Goal: Transaction & Acquisition: Purchase product/service

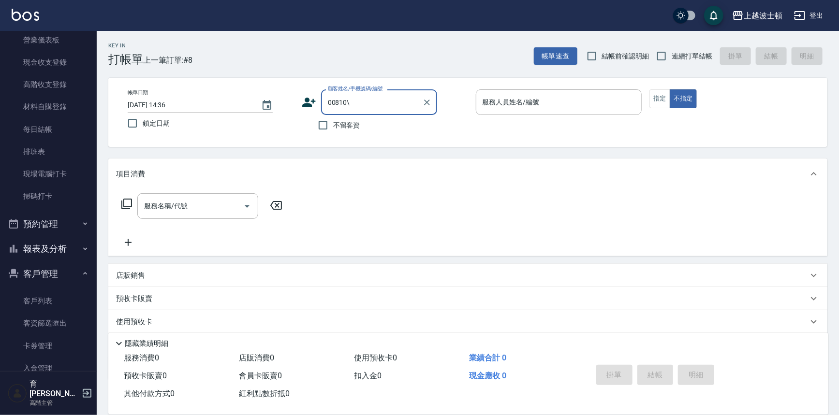
scroll to position [126, 0]
click at [73, 300] on link "客戶列表" at bounding box center [48, 300] width 89 height 22
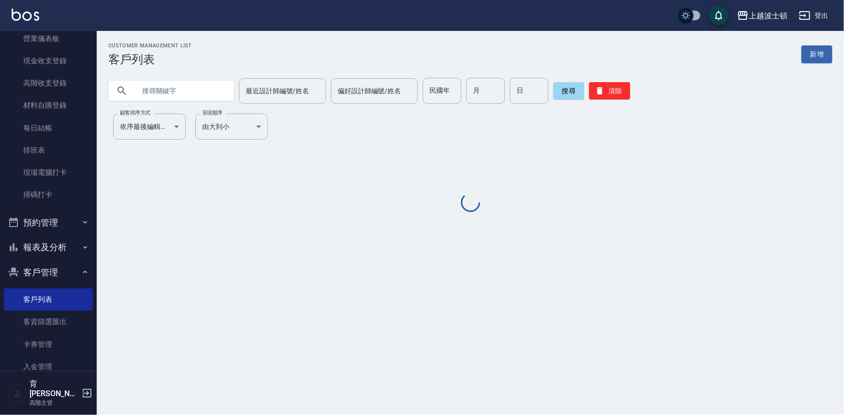
click at [177, 95] on input "text" at bounding box center [180, 91] width 91 height 26
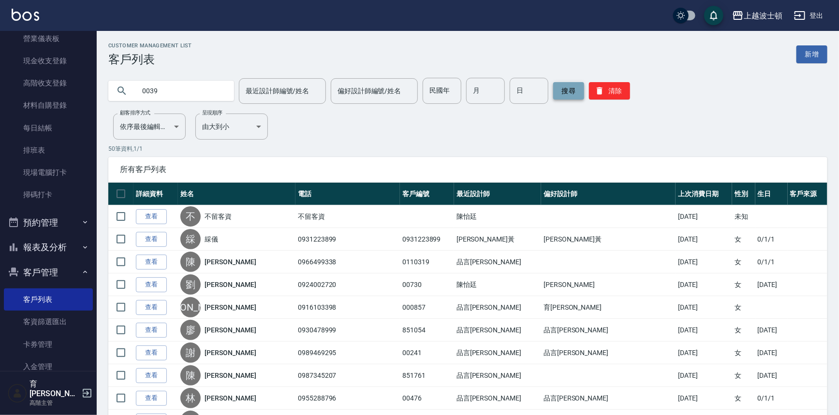
type input "0039"
click at [565, 86] on button "搜尋" at bounding box center [568, 90] width 31 height 17
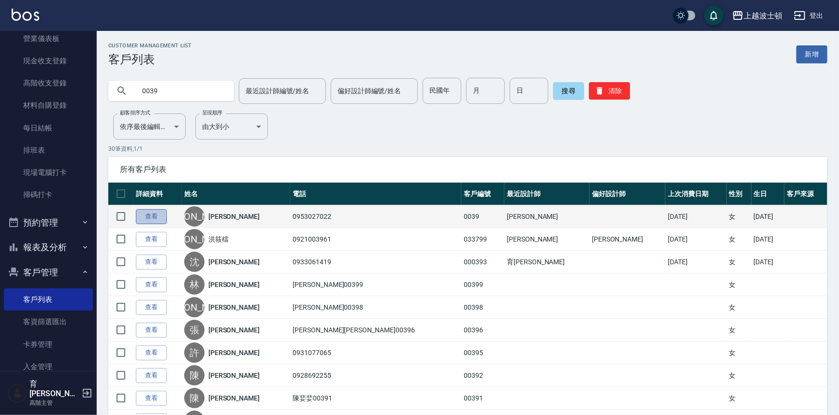
click at [160, 218] on link "查看" at bounding box center [151, 216] width 31 height 15
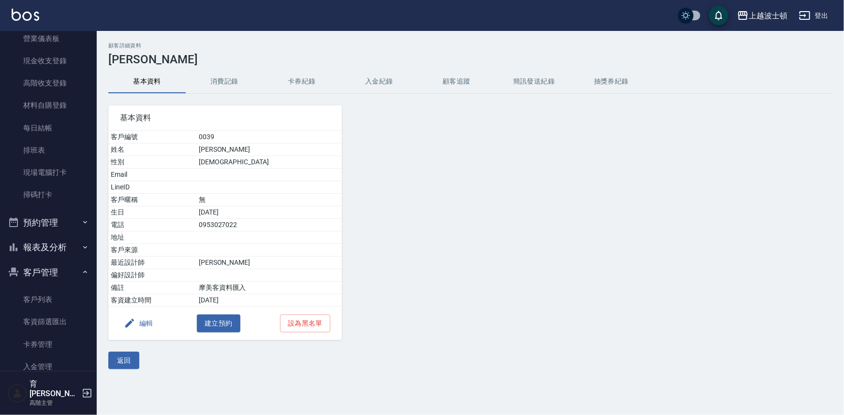
click at [215, 80] on button "消費記錄" at bounding box center [224, 81] width 77 height 23
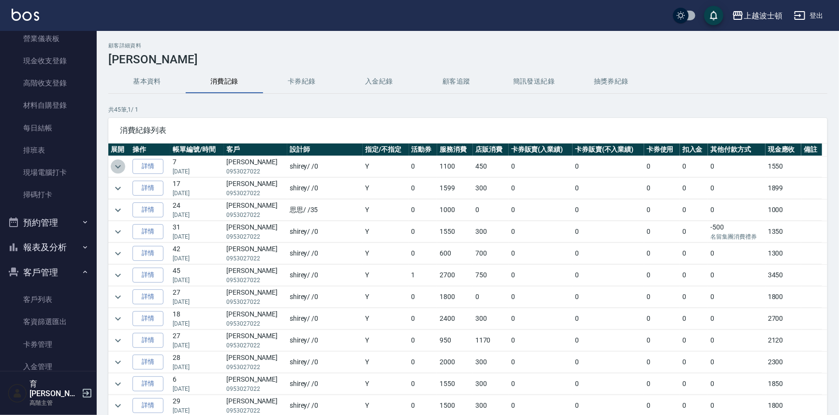
click at [116, 166] on icon "expand row" at bounding box center [118, 166] width 6 height 3
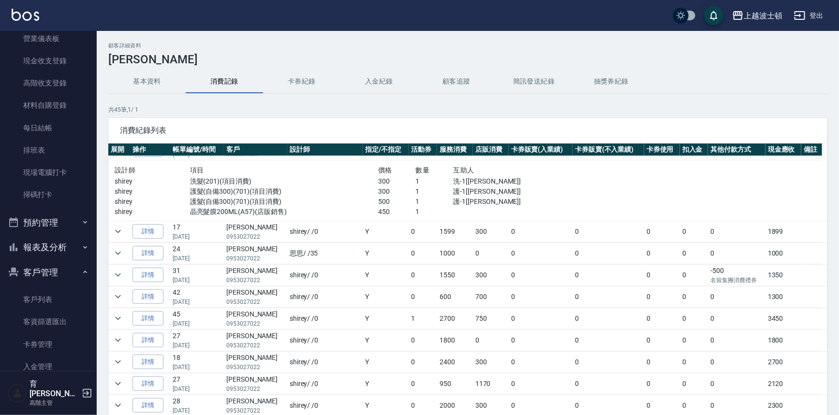
scroll to position [24, 0]
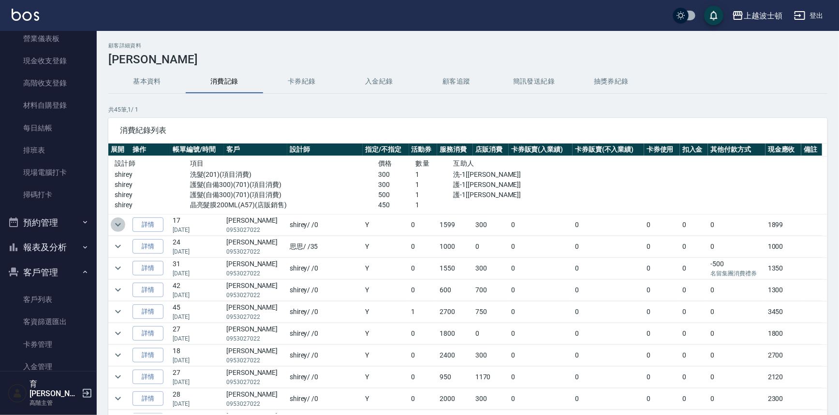
click at [116, 222] on icon "expand row" at bounding box center [118, 225] width 12 height 12
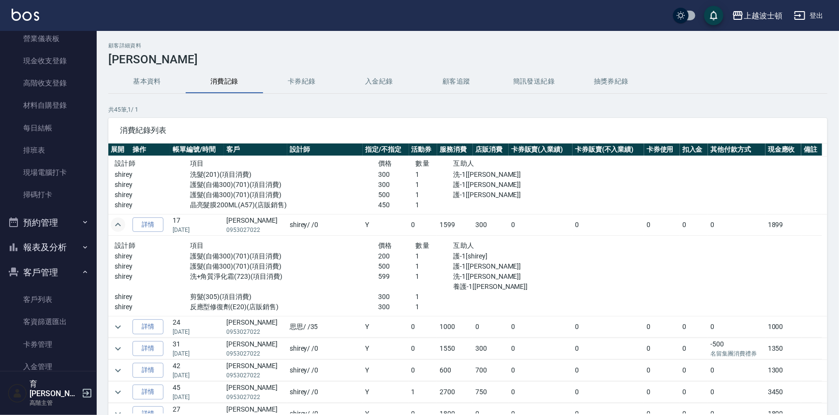
click at [295, 278] on p "洗+角質淨化霜(723)(項目消費)" at bounding box center [284, 277] width 188 height 10
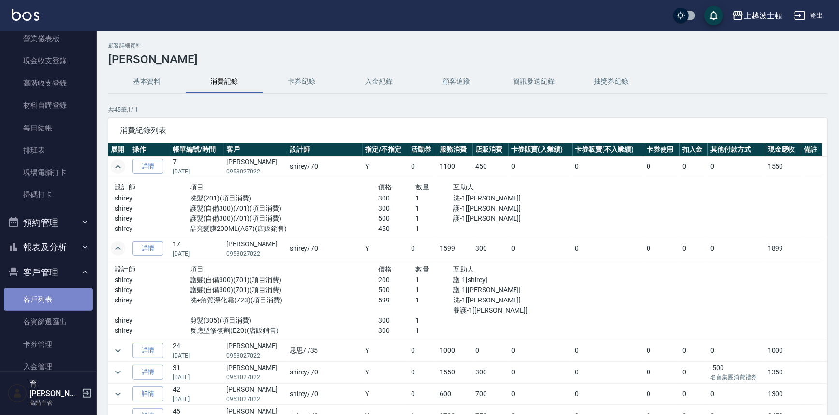
click at [50, 297] on link "客戶列表" at bounding box center [48, 300] width 89 height 22
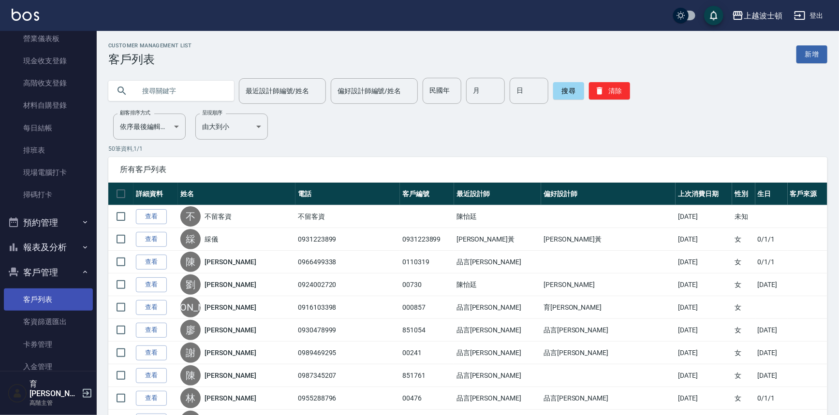
click at [4, 289] on link "客戶列表" at bounding box center [48, 300] width 89 height 22
click at [400, 199] on th "電話" at bounding box center [347, 194] width 104 height 23
click at [400, 189] on th "電話" at bounding box center [347, 194] width 104 height 23
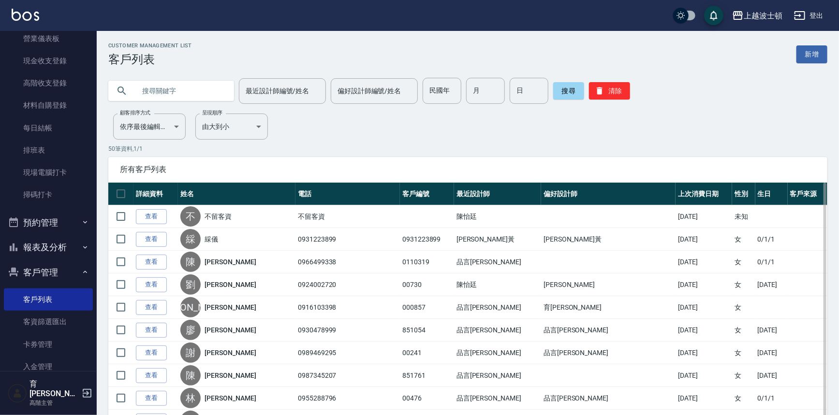
click at [400, 184] on th "電話" at bounding box center [347, 194] width 104 height 23
click at [400, 183] on th "電話" at bounding box center [347, 194] width 104 height 23
click at [420, 177] on div "所有客戶列表" at bounding box center [467, 169] width 719 height 25
drag, startPoint x: 48, startPoint y: 265, endPoint x: 50, endPoint y: 248, distance: 17.6
click at [48, 265] on button "客戶管理" at bounding box center [48, 272] width 89 height 25
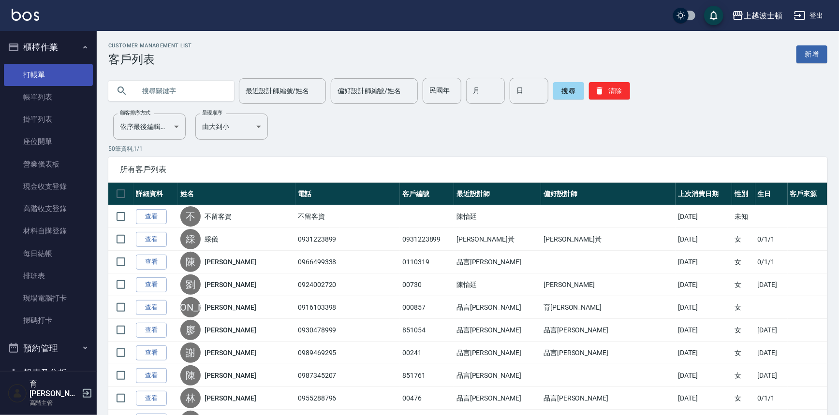
click at [42, 72] on link "打帳單" at bounding box center [48, 75] width 89 height 22
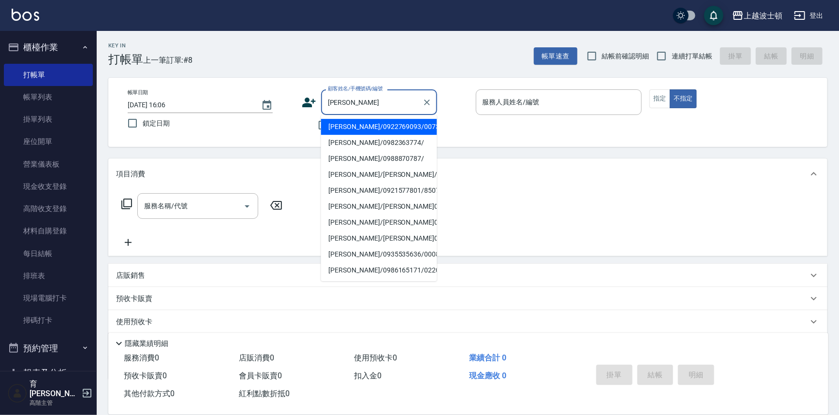
type input "[PERSON_NAME]"
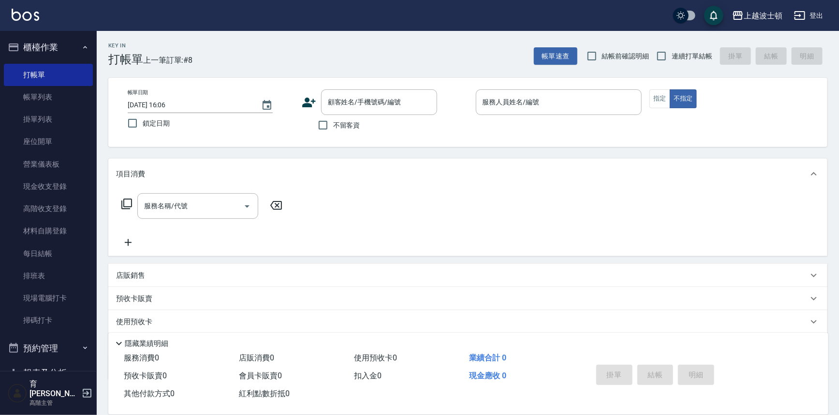
drag, startPoint x: 273, startPoint y: 50, endPoint x: 118, endPoint y: 50, distance: 155.2
click at [273, 50] on div "Key In 打帳單 上一筆訂單:#8 帳單速查 結帳前確認明細 連續打單結帳 掛單 結帳 明細" at bounding box center [462, 48] width 731 height 35
click at [47, 50] on button "櫃檯作業" at bounding box center [48, 47] width 89 height 25
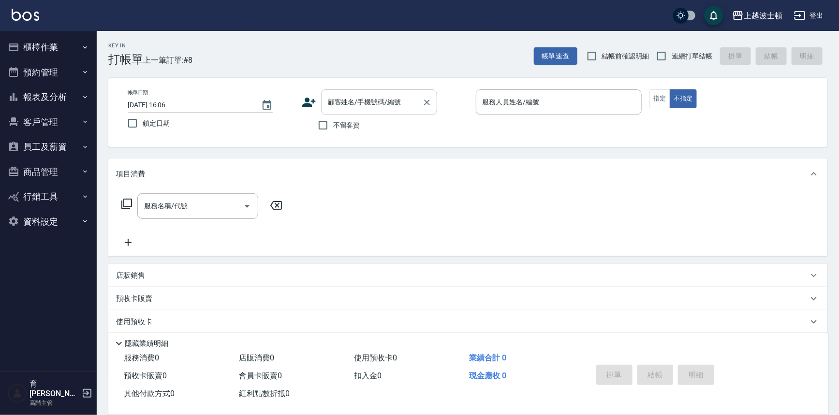
click at [333, 110] on input "顧客姓名/手機號碼/編號" at bounding box center [371, 102] width 93 height 17
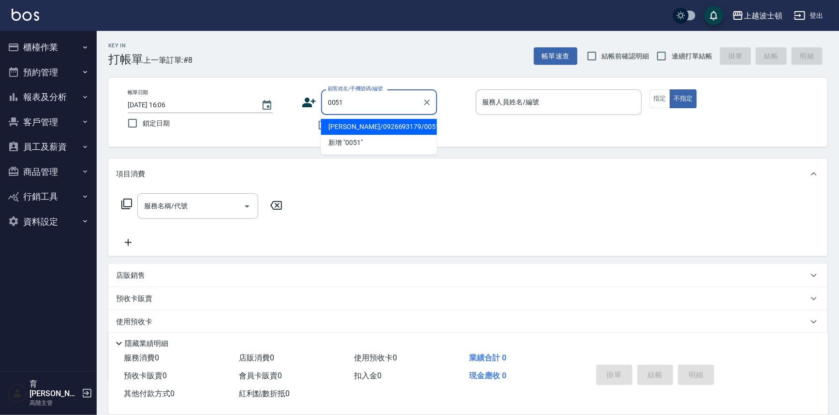
type input "00510"
click at [430, 105] on icon "Clear" at bounding box center [427, 103] width 10 height 10
click at [366, 94] on input "顧客姓名/手機號碼/編號" at bounding box center [371, 102] width 93 height 17
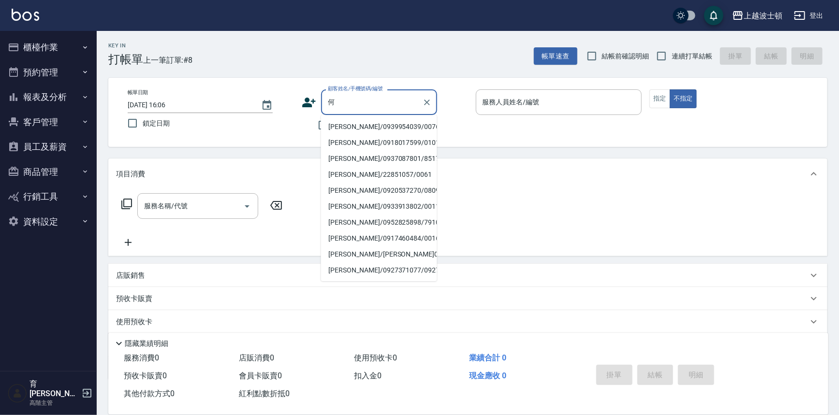
click at [334, 125] on li "[PERSON_NAME]/0939954039/00761" at bounding box center [379, 127] width 116 height 16
type input "[PERSON_NAME]/0939954039/00761"
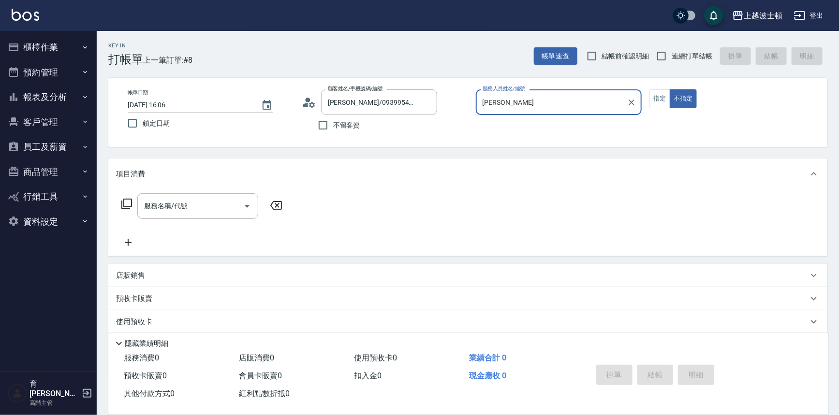
type input "麥"
type input "怡廷-41"
type button "false"
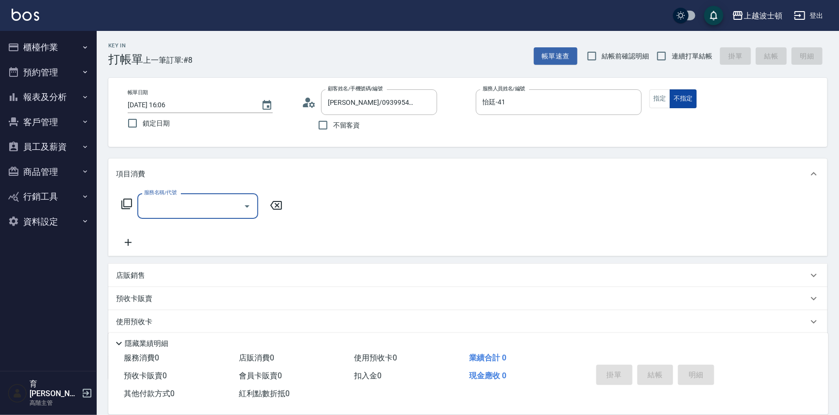
click at [672, 98] on button "不指定" at bounding box center [683, 98] width 27 height 19
click at [660, 96] on button "指定" at bounding box center [659, 98] width 21 height 19
type button "true"
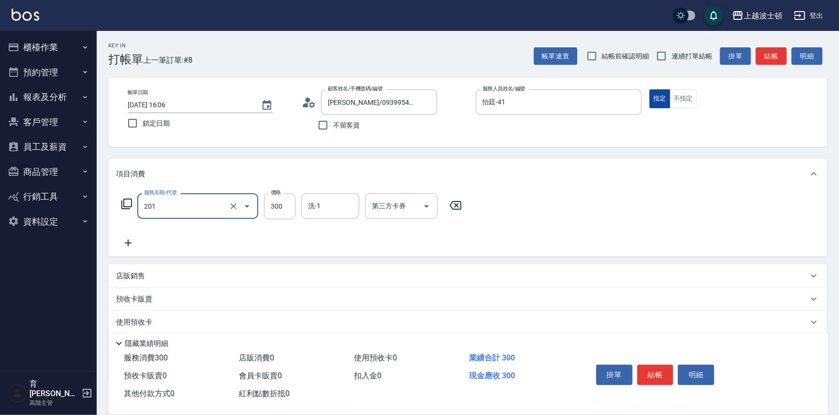
type input "洗髮(201)"
type input "270"
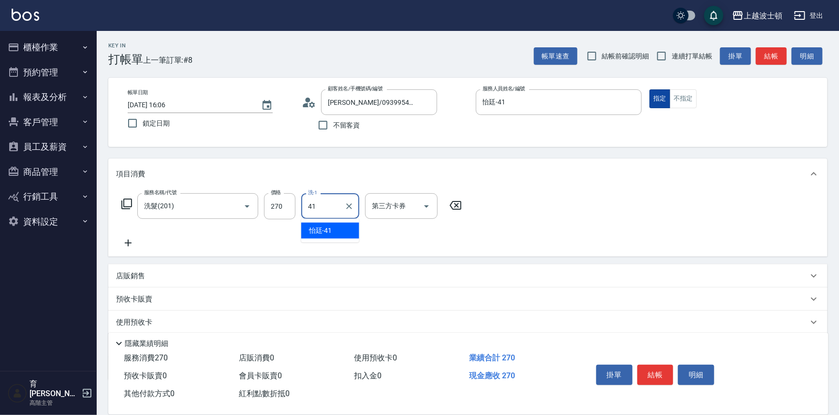
type input "怡廷-41"
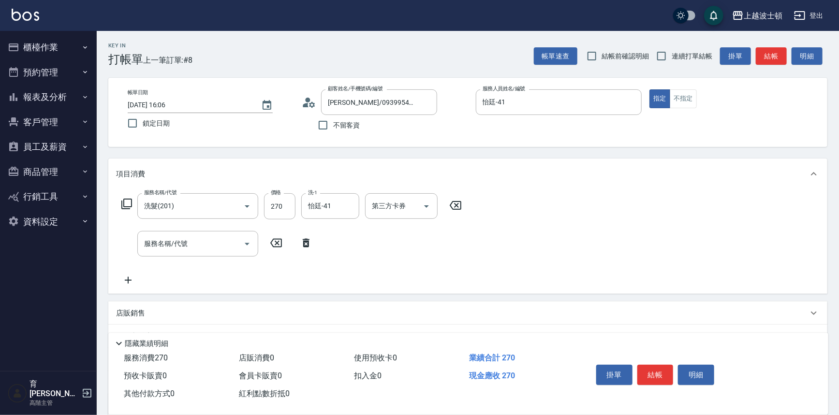
click at [129, 201] on icon at bounding box center [127, 204] width 12 height 12
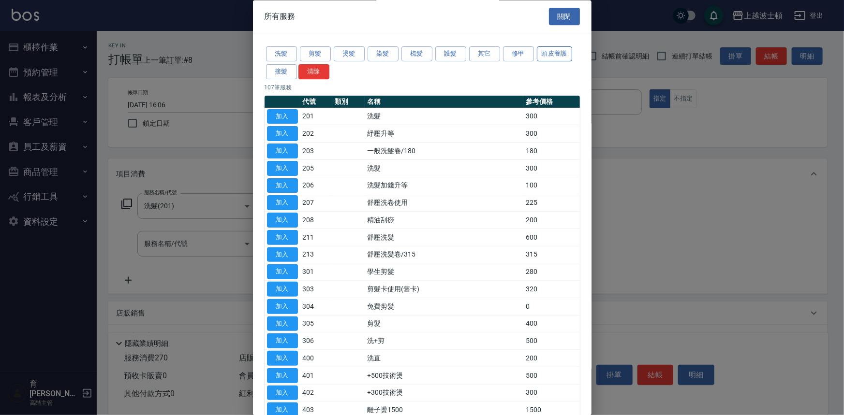
click at [546, 54] on button "頭皮養護" at bounding box center [555, 54] width 36 height 15
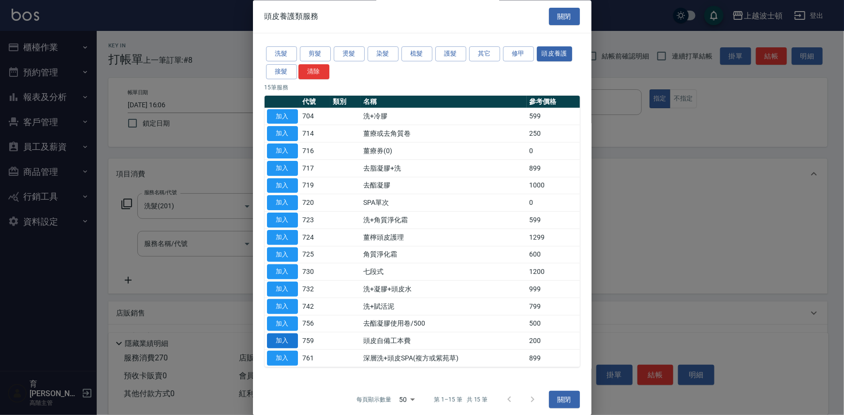
click at [295, 343] on button "加入" at bounding box center [282, 341] width 31 height 15
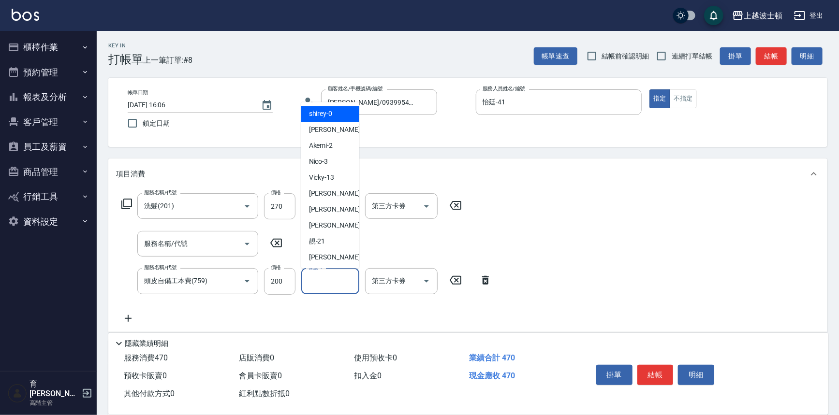
click at [314, 285] on input "養護-1" at bounding box center [330, 281] width 49 height 17
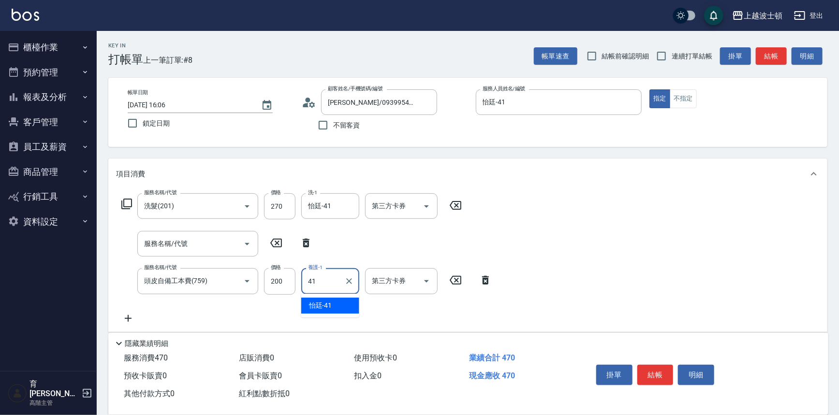
type input "怡廷-41"
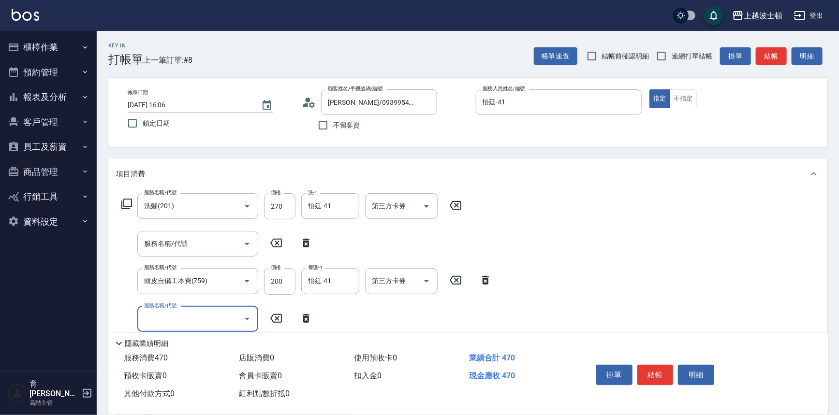
drag, startPoint x: 646, startPoint y: 372, endPoint x: 654, endPoint y: 386, distance: 16.7
click at [648, 386] on div "掛單 結帳 明細" at bounding box center [655, 376] width 126 height 30
click at [655, 372] on button "結帳" at bounding box center [655, 375] width 36 height 20
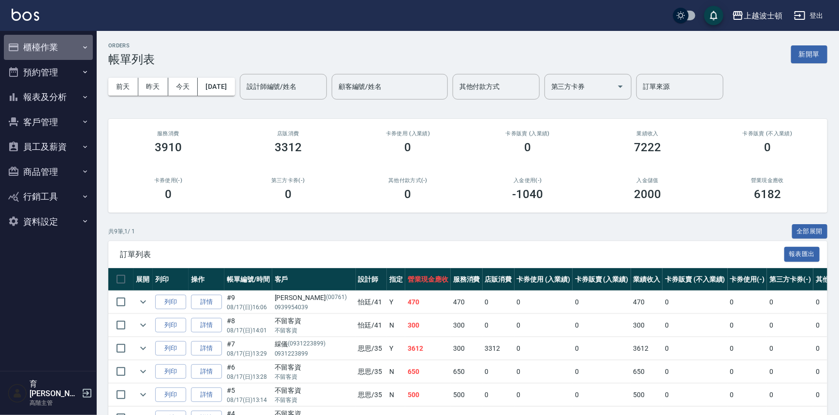
click at [85, 46] on icon "button" at bounding box center [85, 48] width 8 height 8
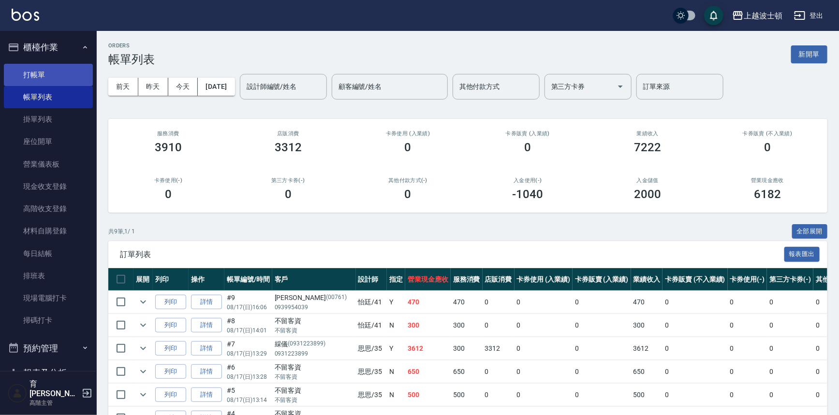
click at [81, 67] on link "打帳單" at bounding box center [48, 75] width 89 height 22
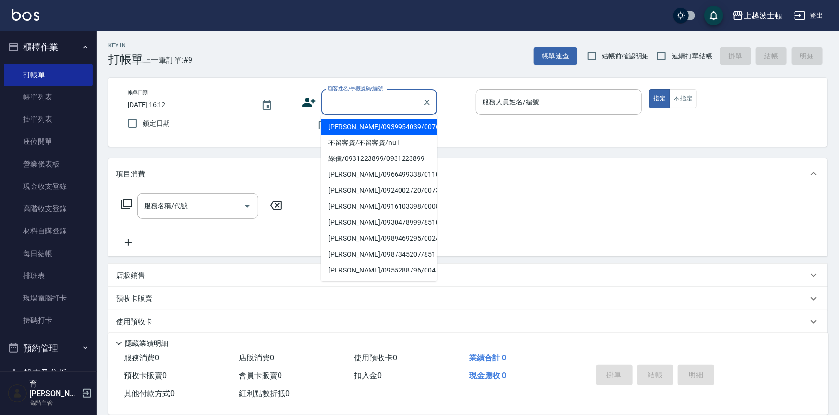
click at [375, 96] on input "顧客姓名/手機號碼/編號" at bounding box center [371, 102] width 93 height 17
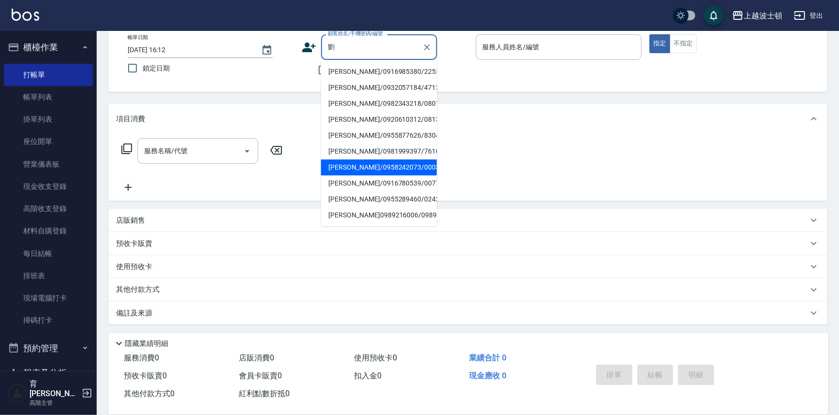
scroll to position [11, 0]
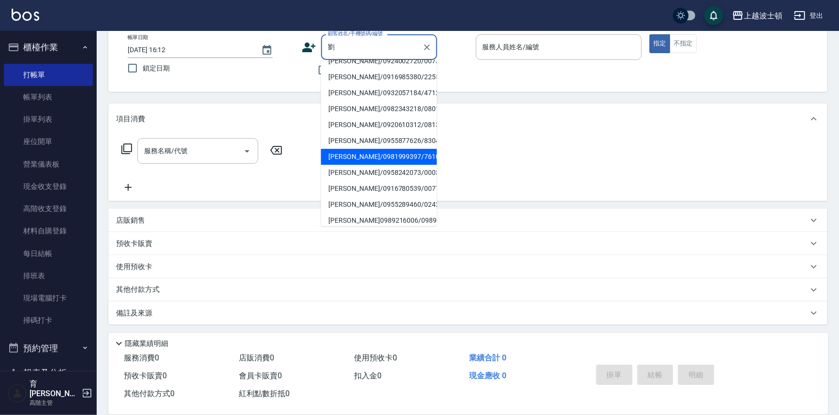
type input "劉"
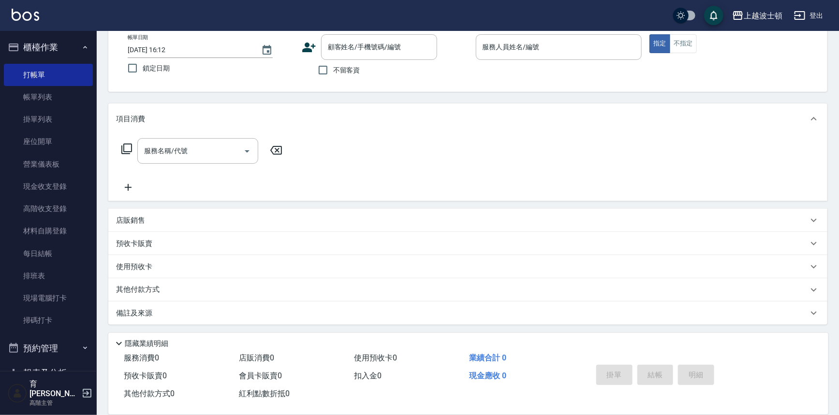
click at [469, 86] on div "帳單日期 [DATE] 16:12 鎖定日期 顧客姓名/手機號碼/編號 顧客姓名/手機號碼/編號 不留客資 服務人員姓名/編號 服務人員姓名/編號 指定 不指定" at bounding box center [467, 57] width 719 height 69
